Goal: Navigation & Orientation: Find specific page/section

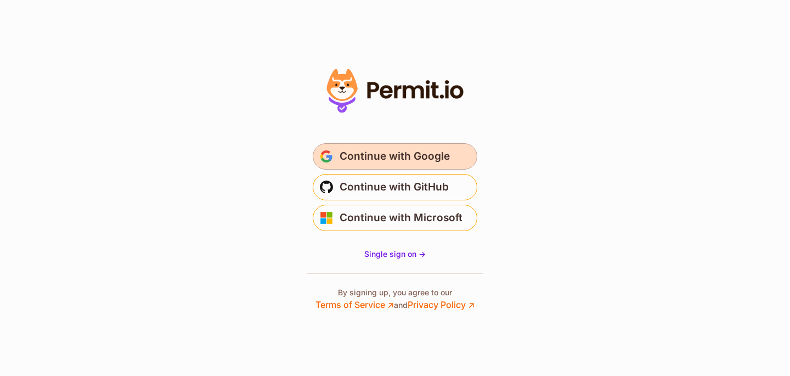
click at [431, 158] on span "Continue with Google" at bounding box center [394, 156] width 110 height 18
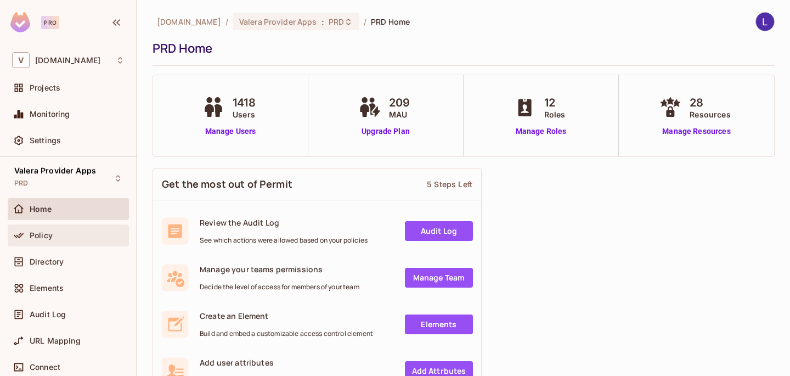
click at [52, 232] on span "Policy" at bounding box center [41, 235] width 23 height 9
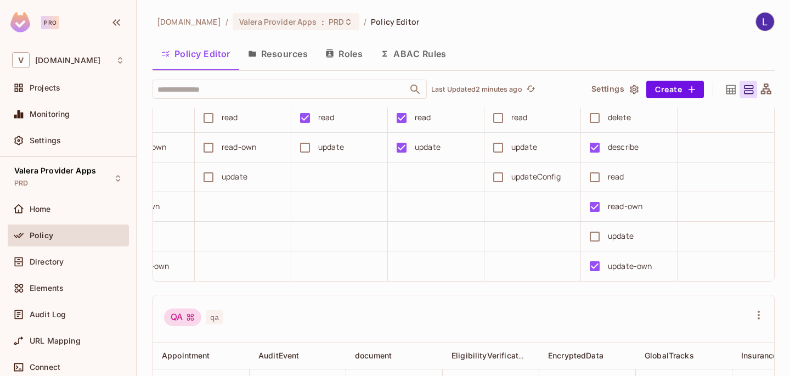
scroll to position [2477, 0]
